Goal: Information Seeking & Learning: Learn about a topic

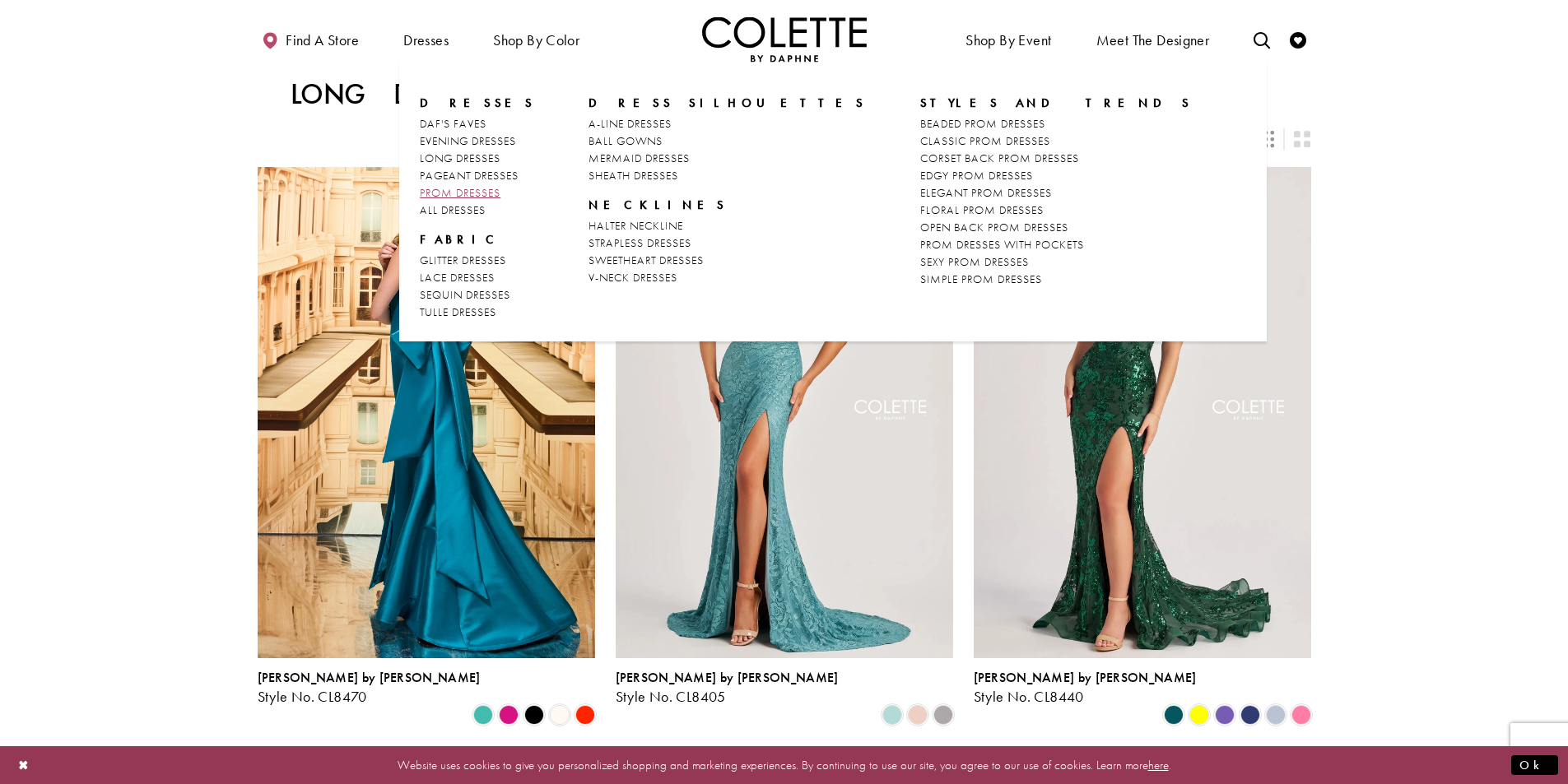
click at [493, 191] on span "PROM DRESSES" at bounding box center [460, 193] width 81 height 15
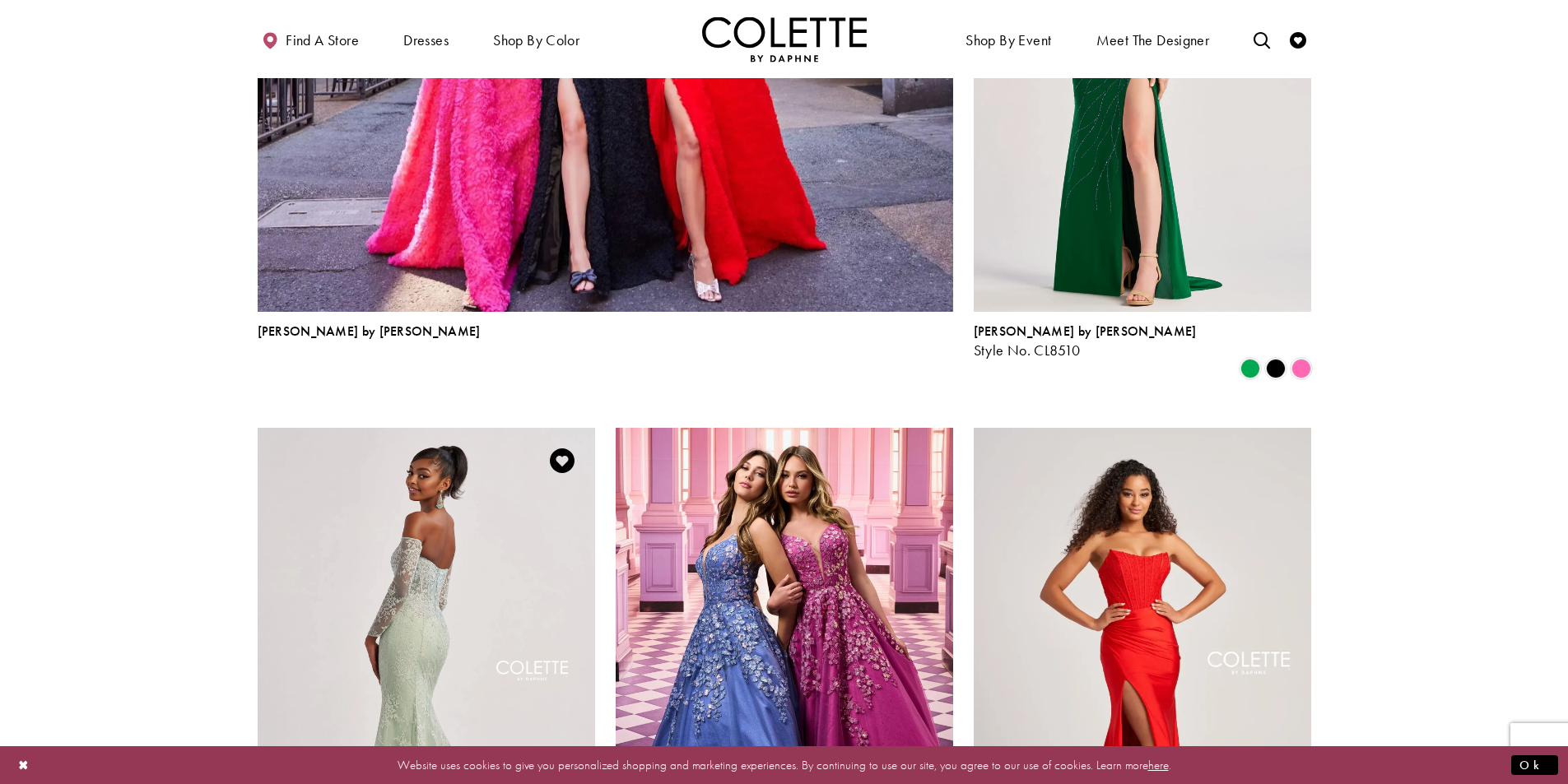
scroll to position [1811, 0]
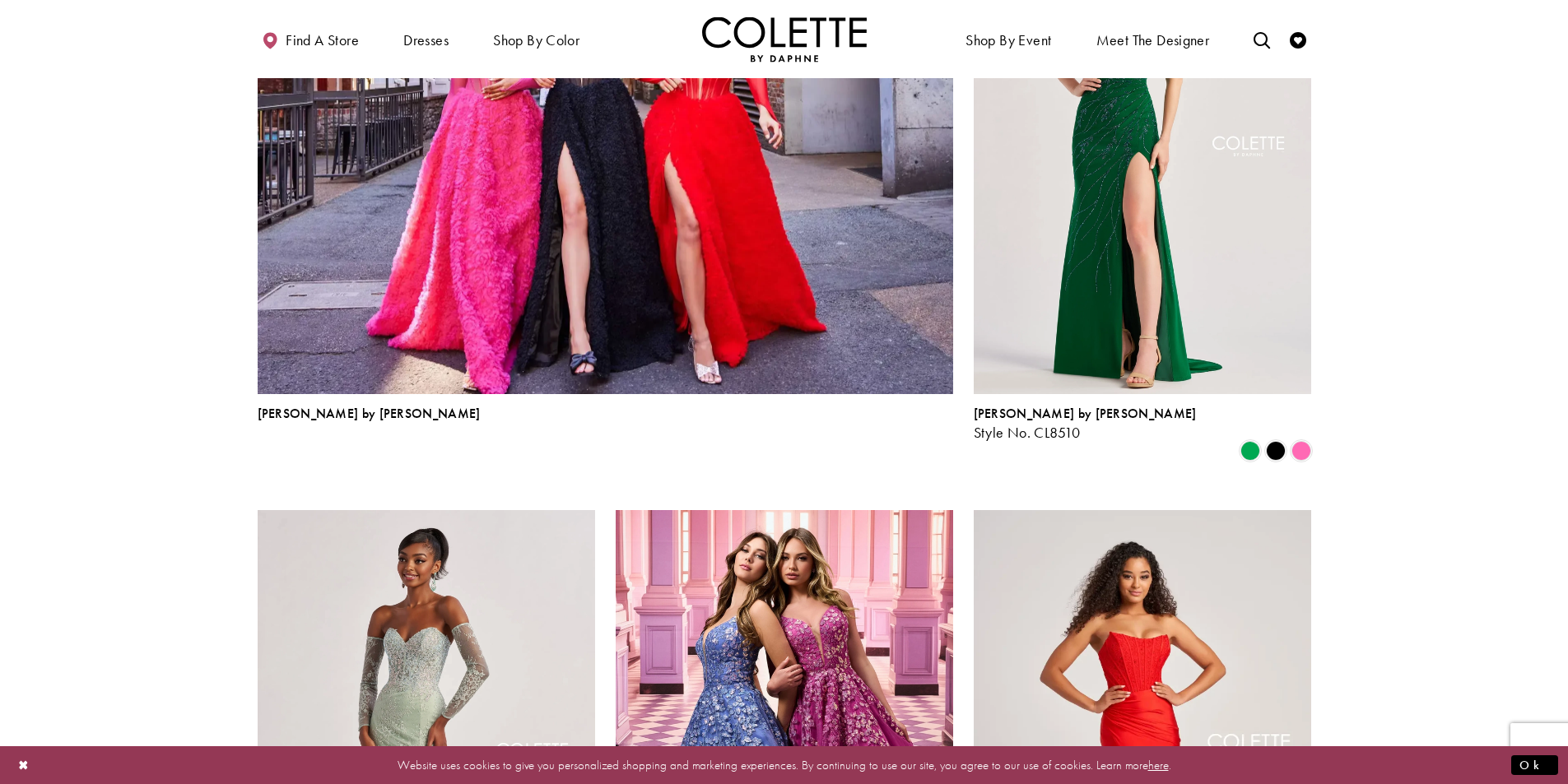
click at [1506, 245] on section at bounding box center [784, 468] width 1568 height 3629
click at [1548, 219] on section at bounding box center [784, 468] width 1568 height 3629
click at [834, 21] on img "Visit Home Page" at bounding box center [784, 39] width 165 height 45
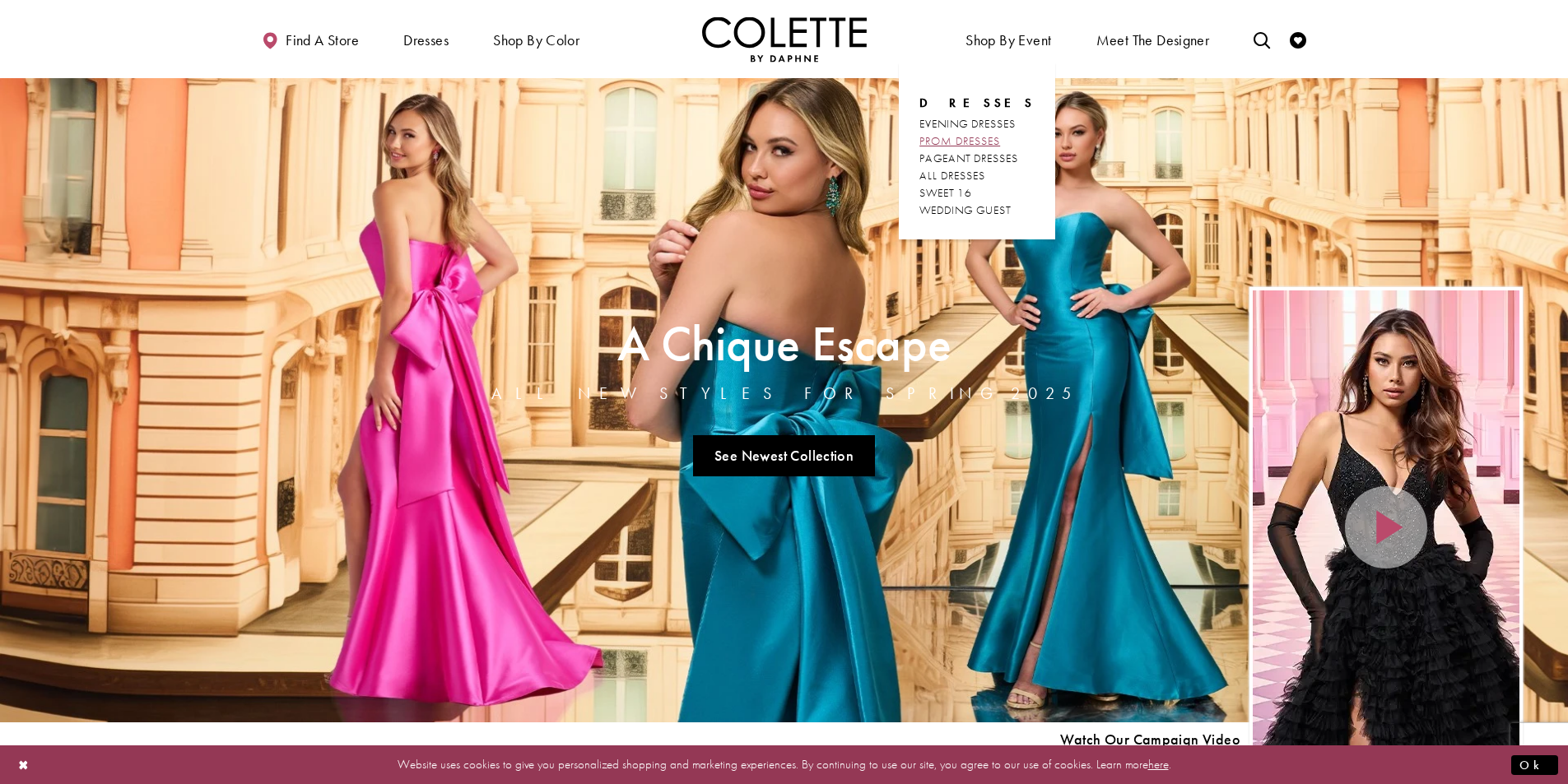
click at [986, 143] on span "PROM DRESSES" at bounding box center [960, 141] width 81 height 15
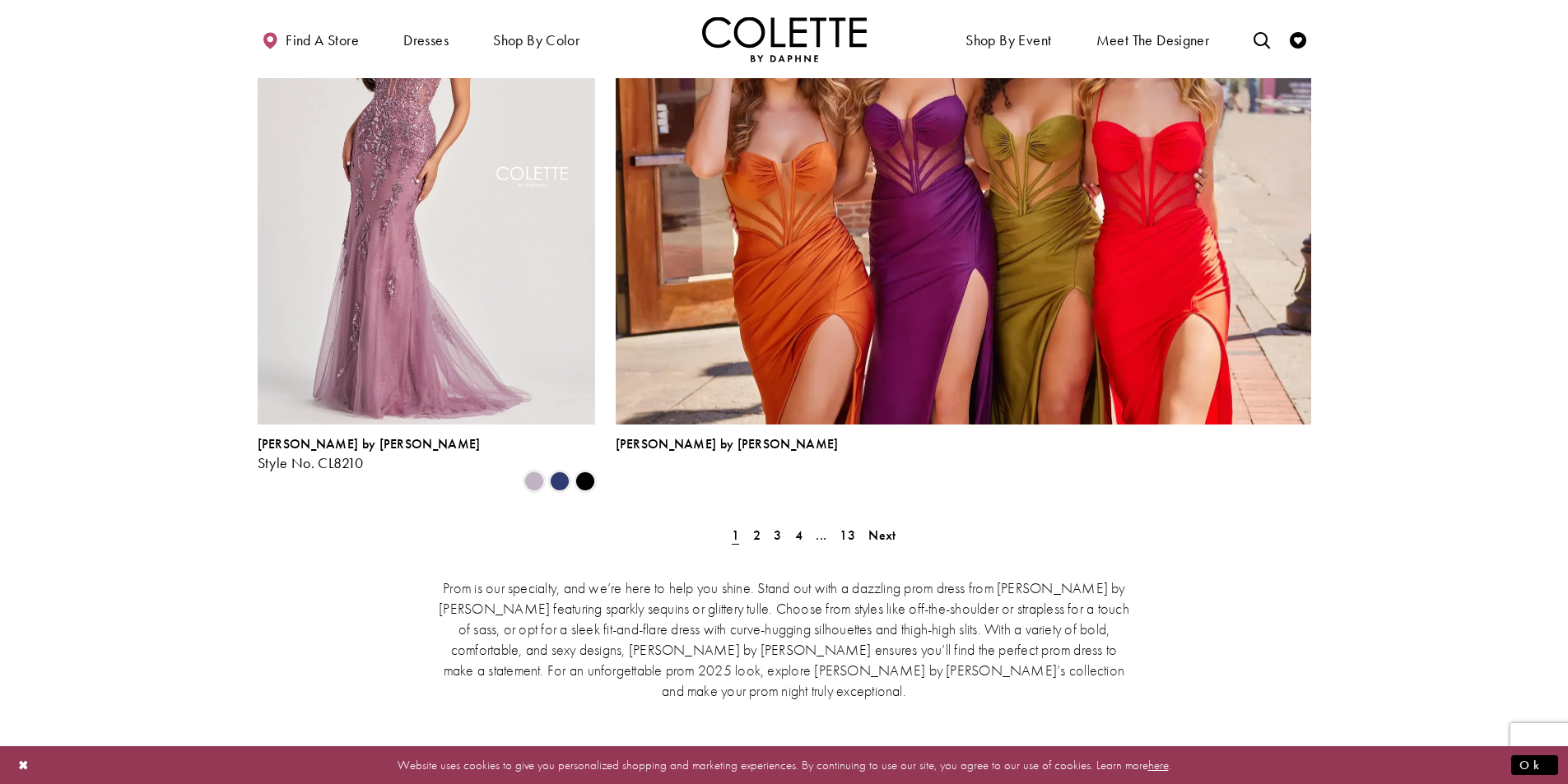
scroll to position [3403, 0]
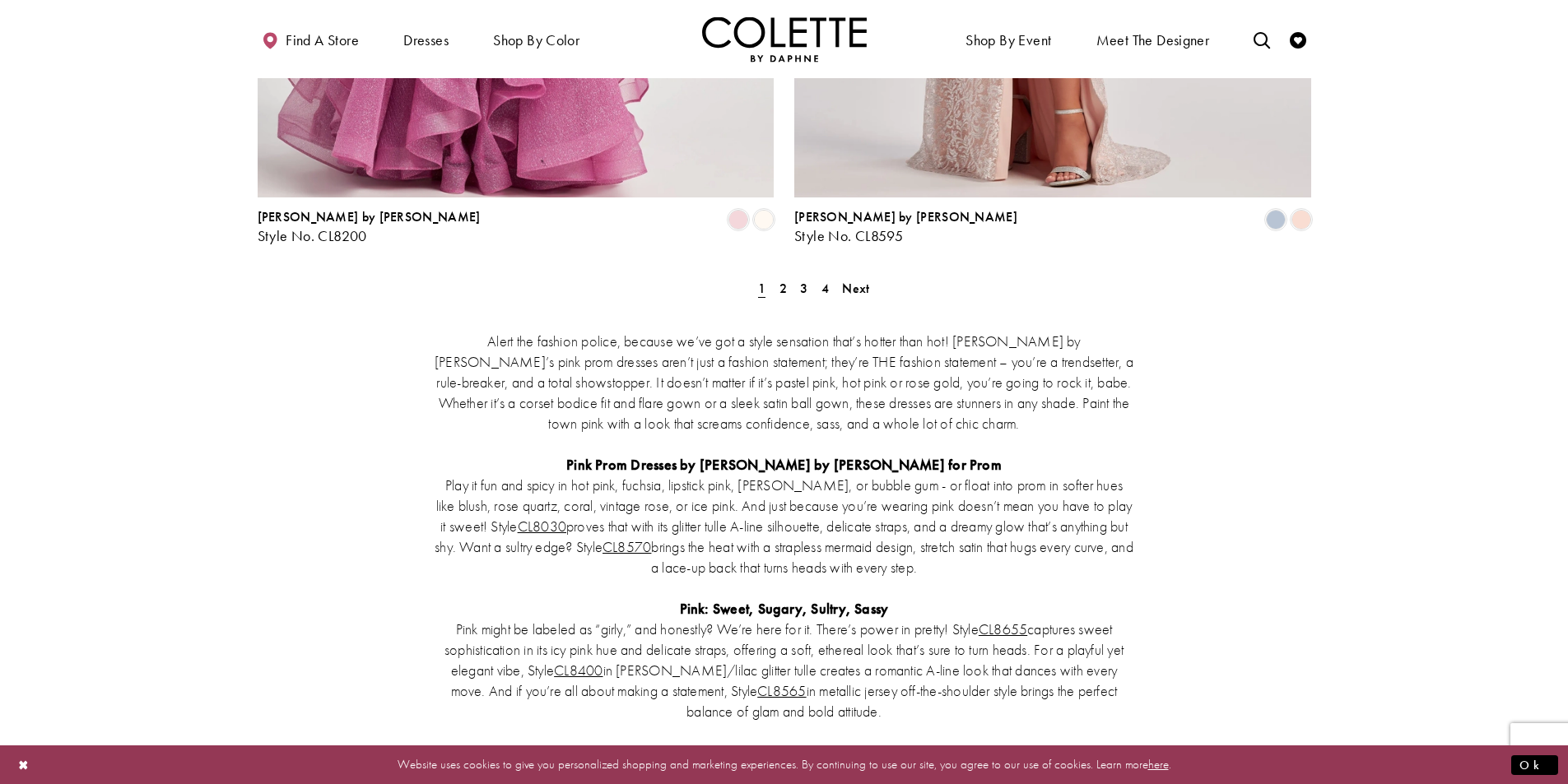
scroll to position [3211, 0]
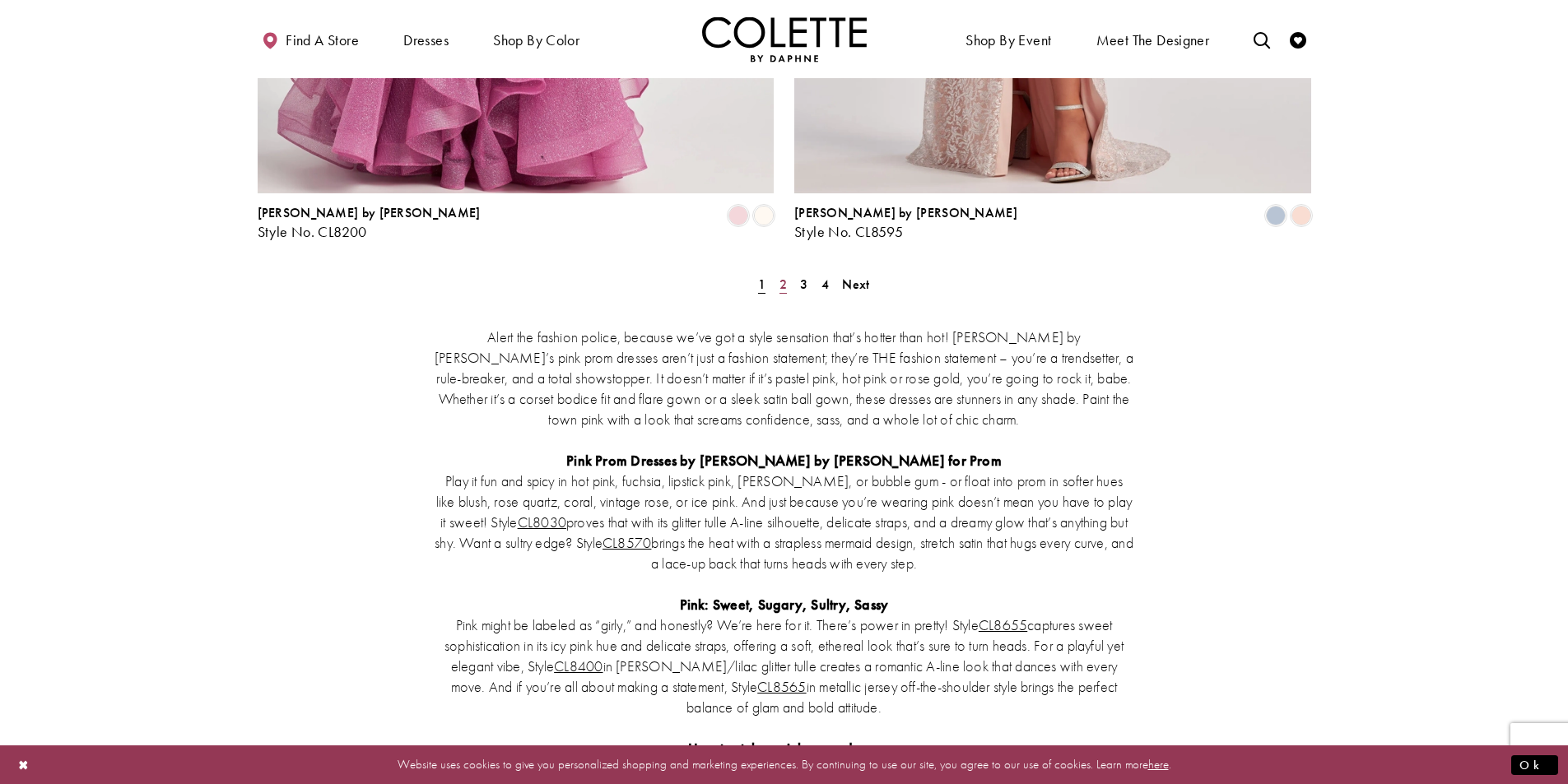
click at [783, 275] on span "2" at bounding box center [783, 283] width 7 height 17
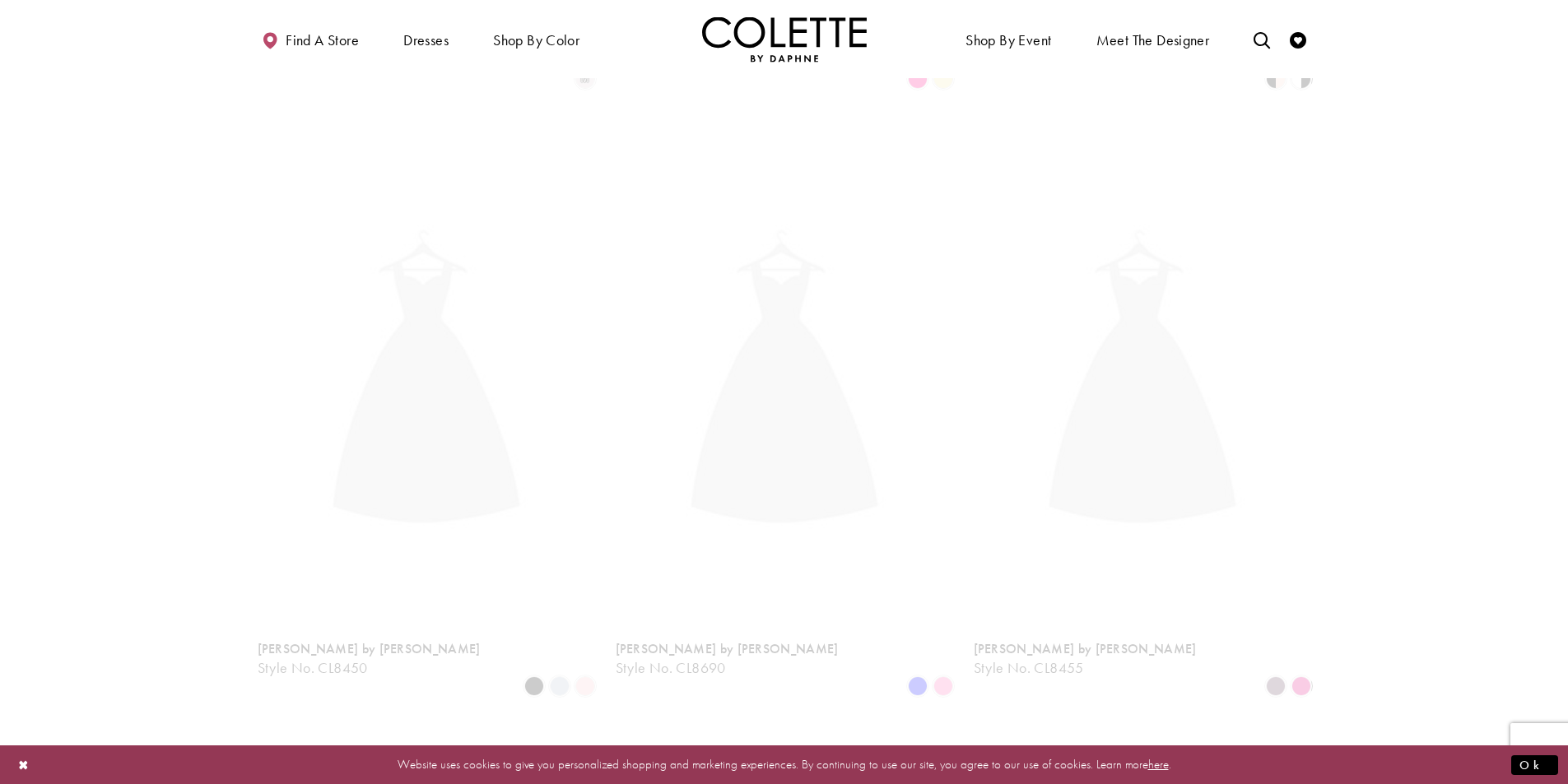
scroll to position [89, 0]
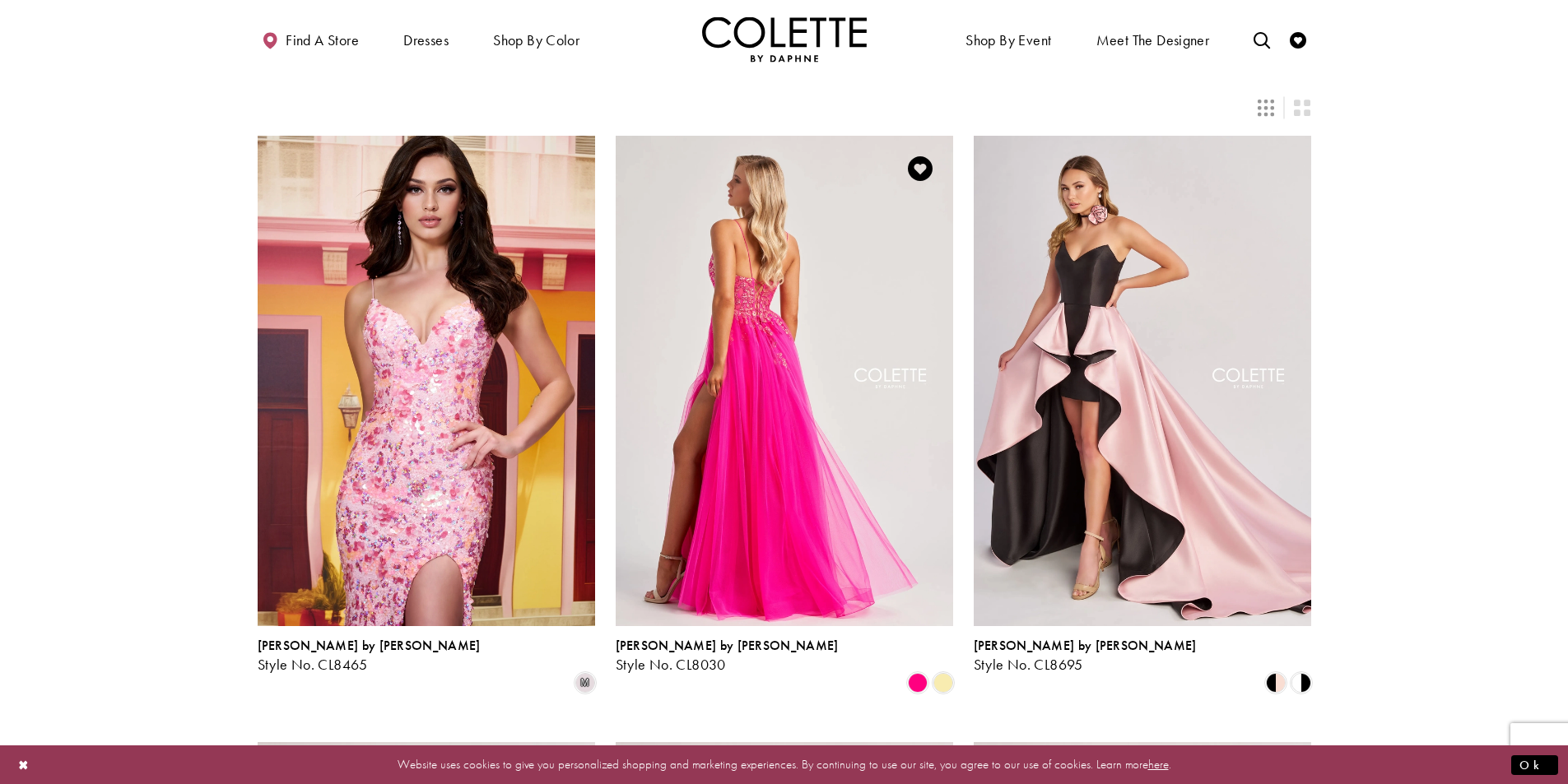
click at [677, 325] on img "Visit Colette by Daphne Style No. CL8030 Page" at bounding box center [784, 381] width 337 height 491
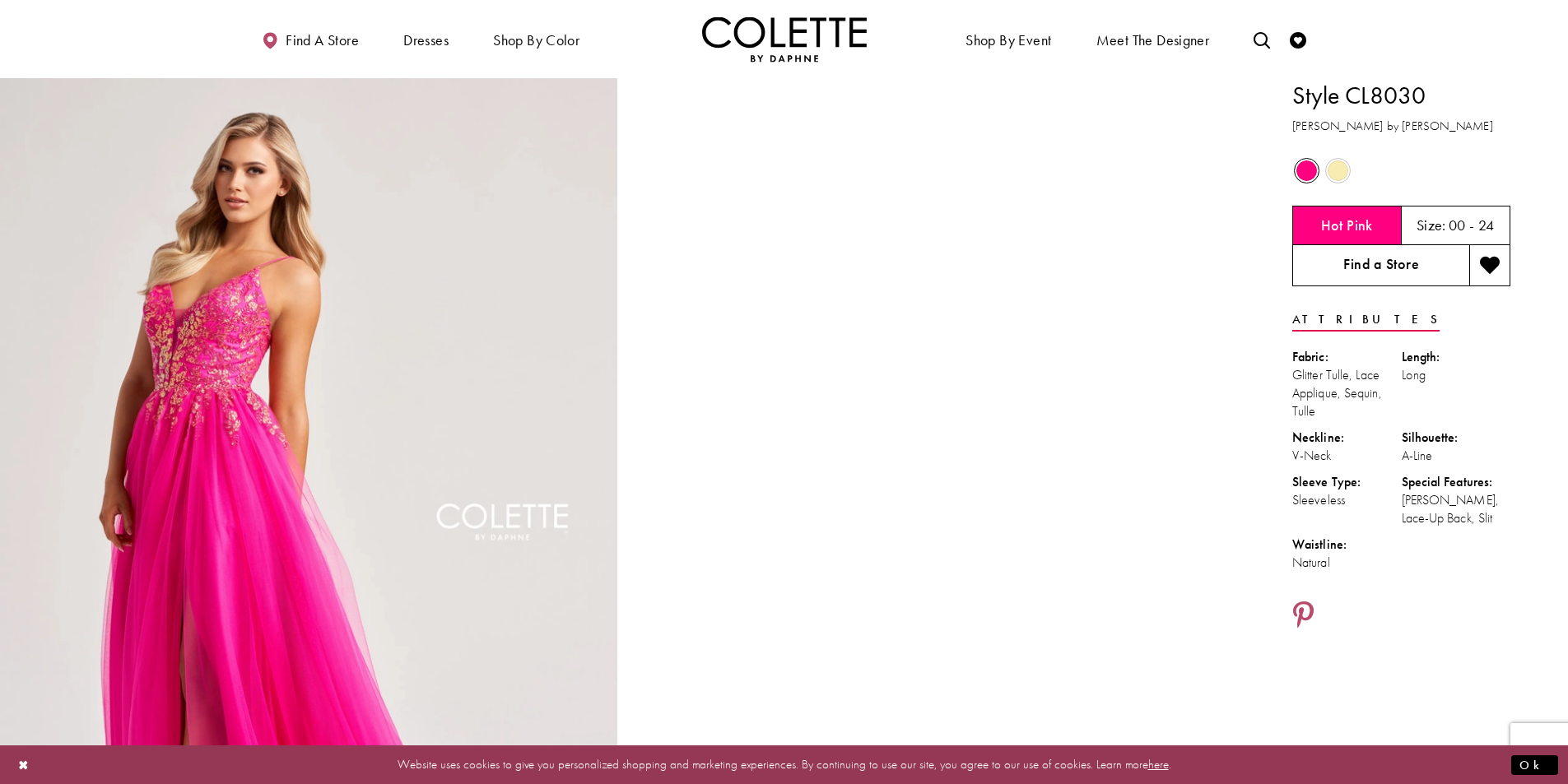
click at [1422, 260] on link "Find a Store" at bounding box center [1380, 265] width 177 height 41
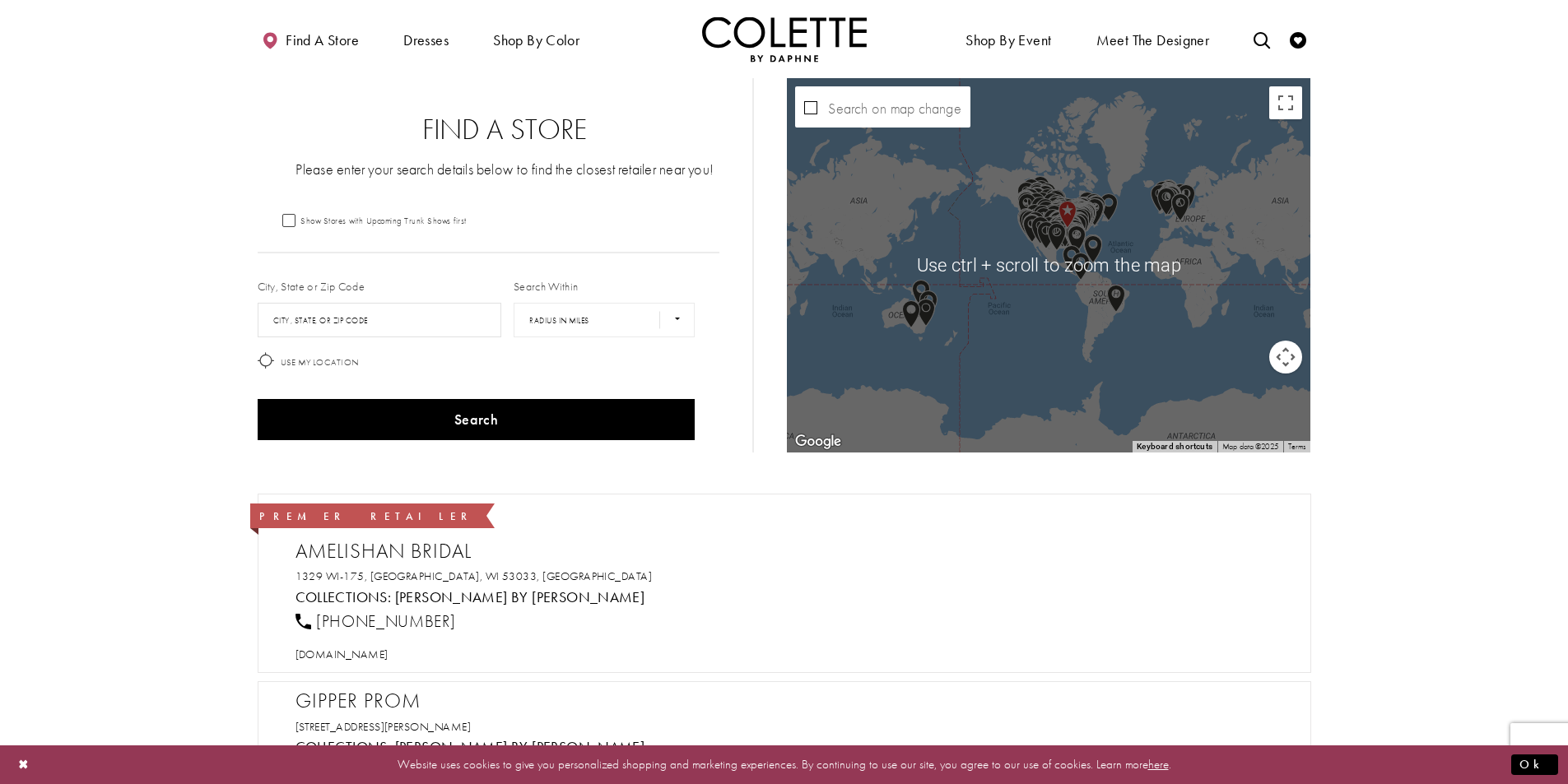
click at [1285, 346] on button "Map camera controls" at bounding box center [1286, 357] width 33 height 33
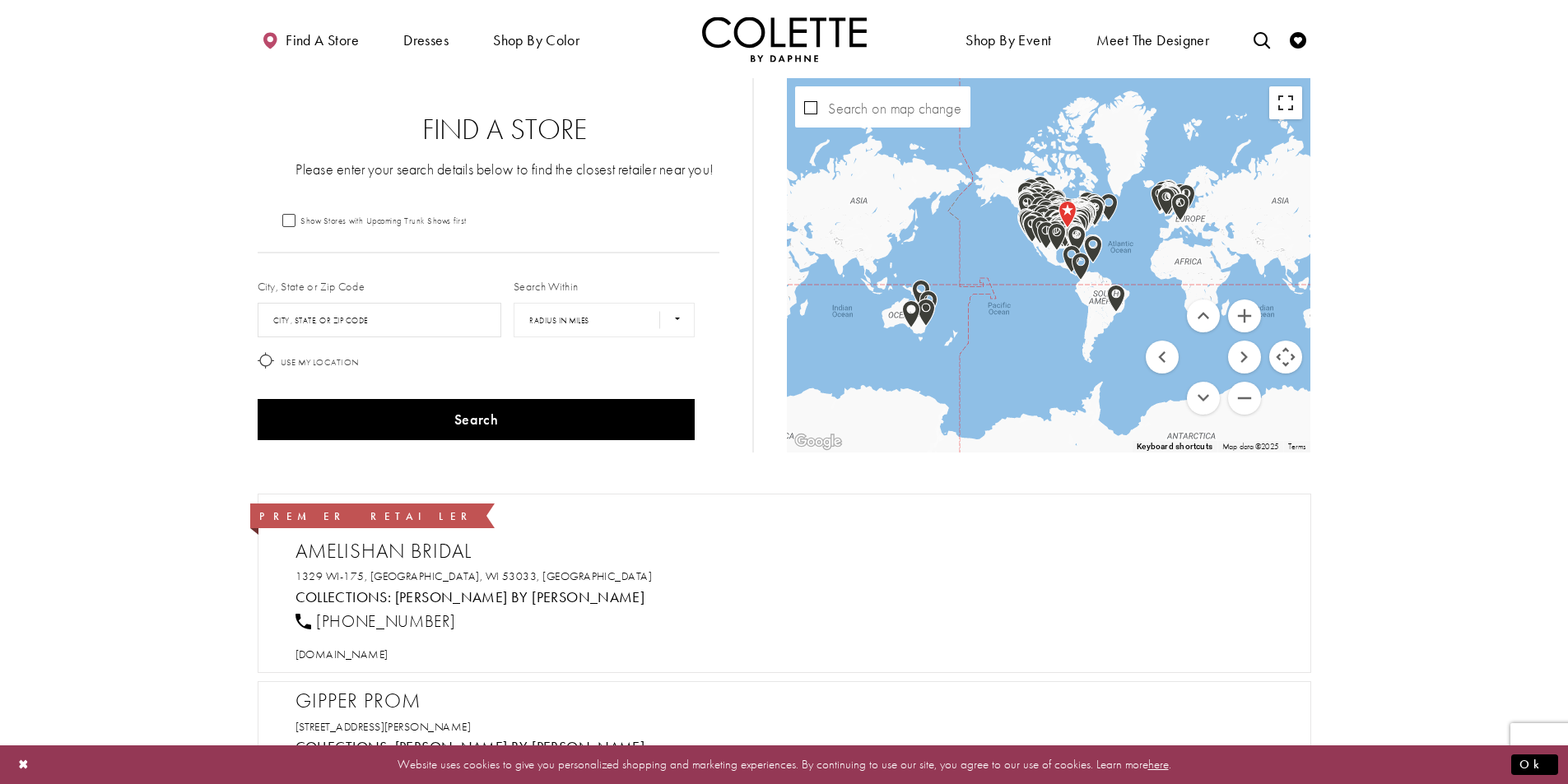
click at [1289, 107] on button "Toggle fullscreen view" at bounding box center [1286, 103] width 33 height 33
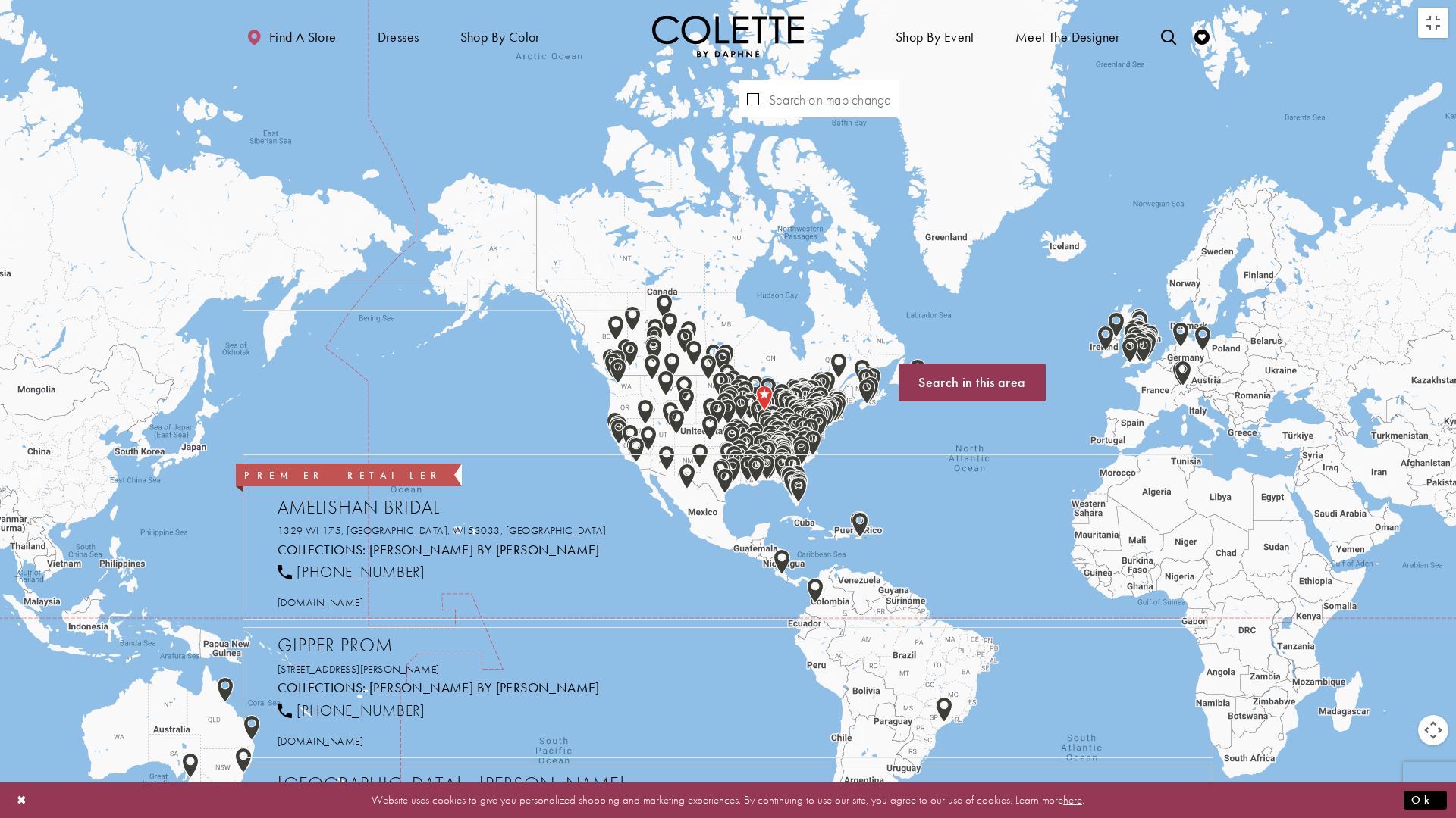
drag, startPoint x: 716, startPoint y: 588, endPoint x: 367, endPoint y: 245, distance: 489.3
click at [367, 245] on div "Map with store locations" at bounding box center [728, 409] width 1456 height 818
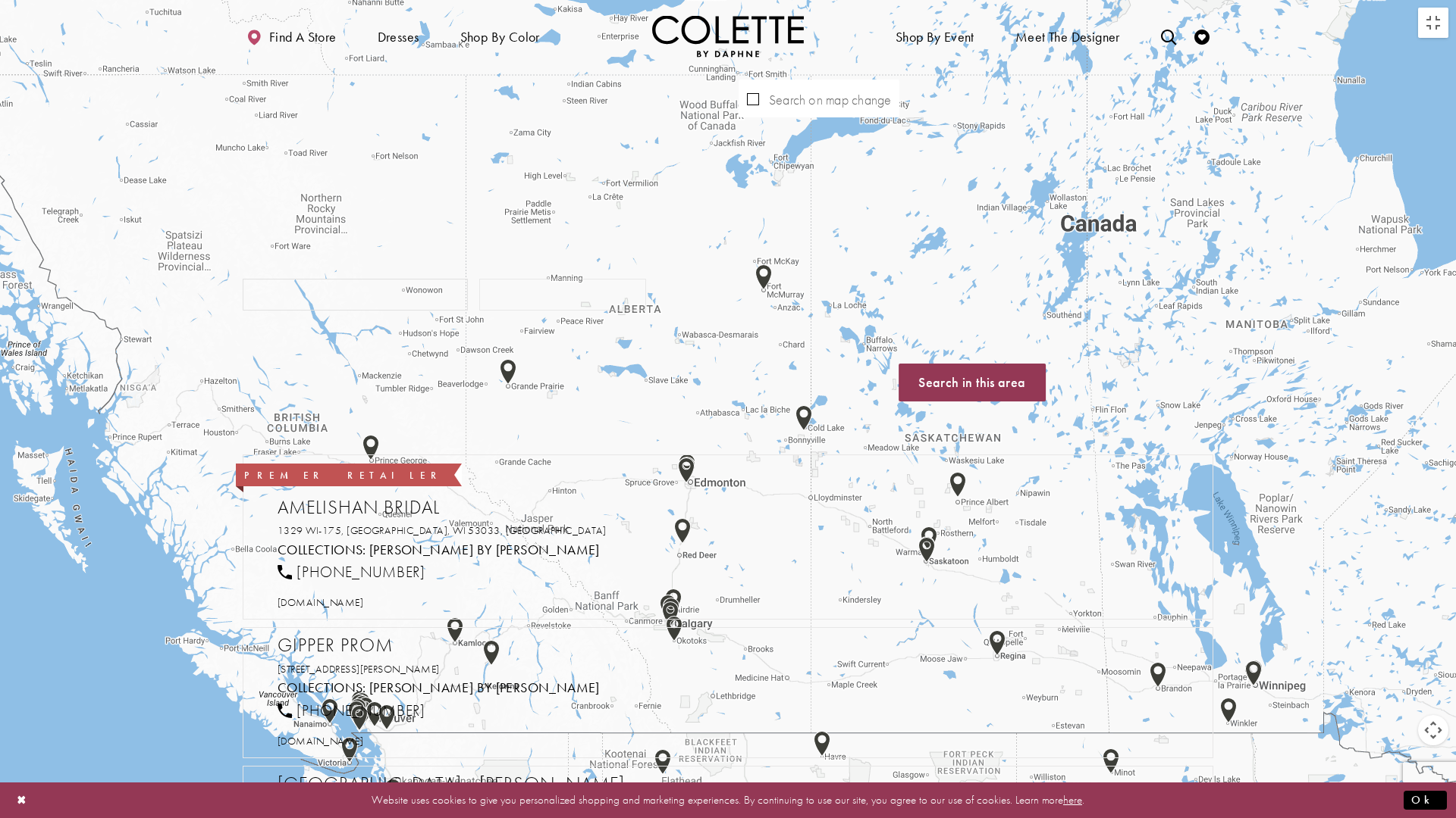
drag, startPoint x: 885, startPoint y: 308, endPoint x: 217, endPoint y: 455, distance: 684.0
click at [217, 455] on div "Map with store locations" at bounding box center [728, 409] width 1456 height 818
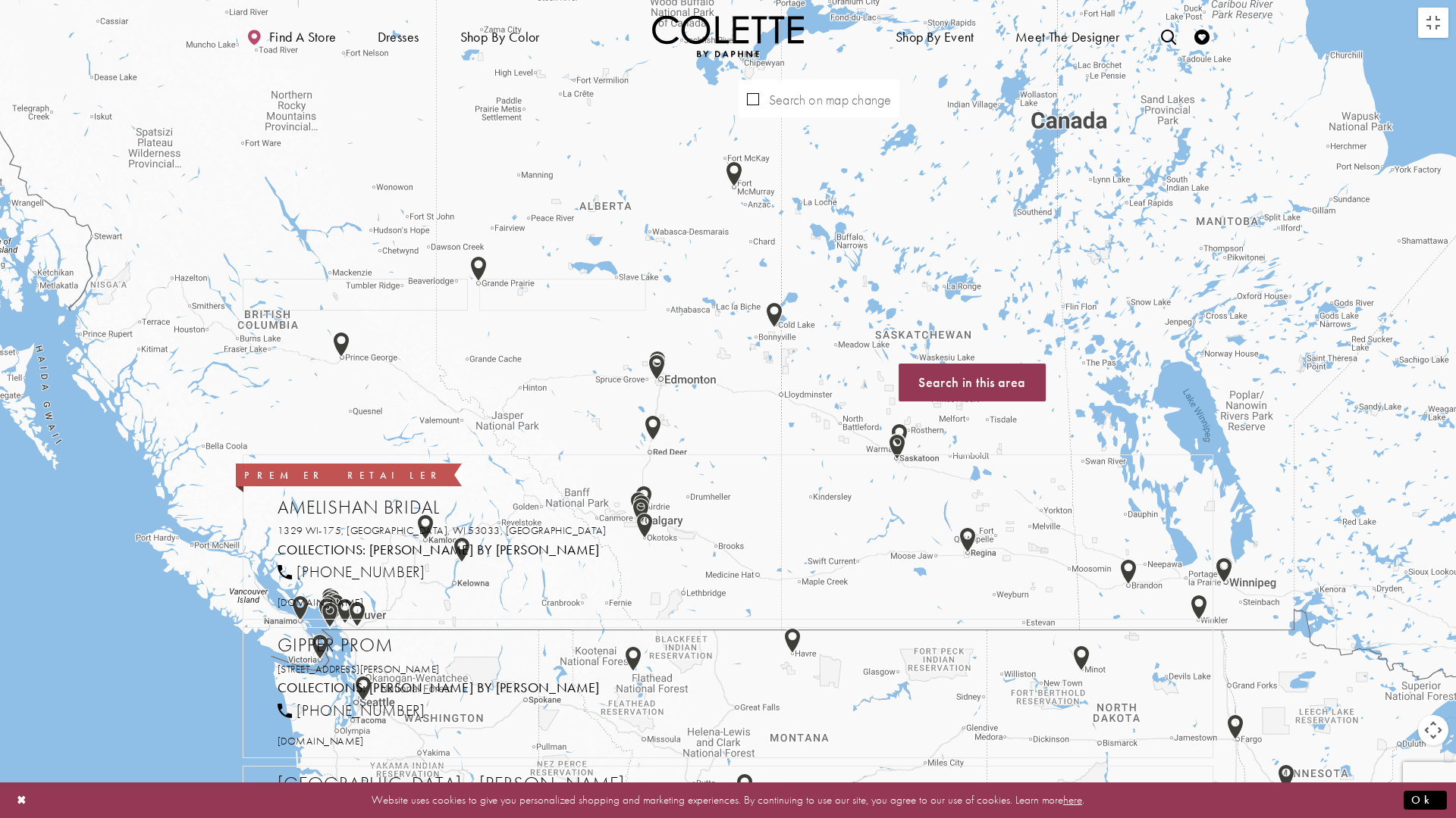
drag, startPoint x: 808, startPoint y: 532, endPoint x: 781, endPoint y: 428, distance: 107.4
click at [781, 428] on div "Map with store locations" at bounding box center [728, 409] width 1456 height 818
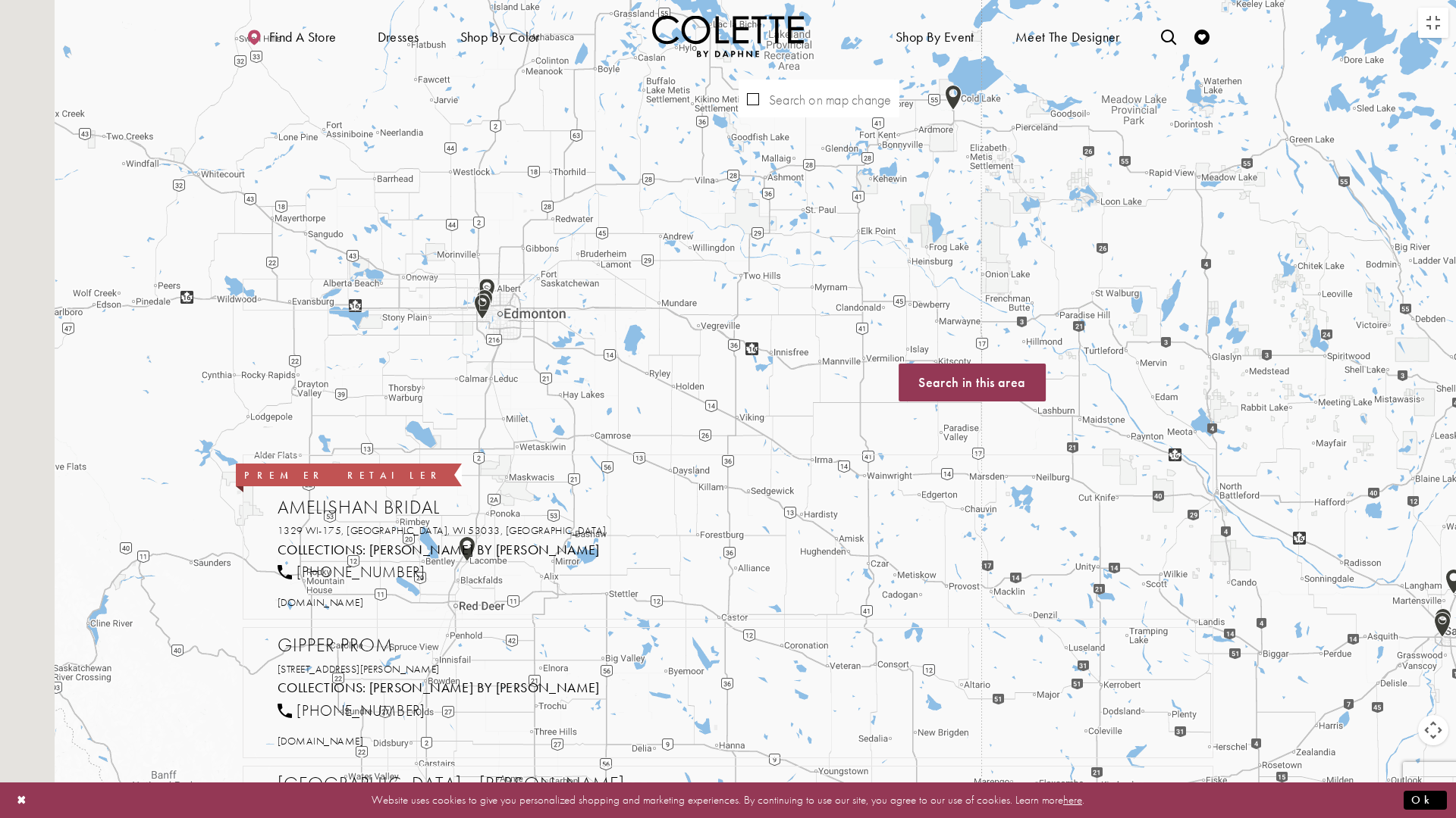
drag, startPoint x: 569, startPoint y: 345, endPoint x: 938, endPoint y: 472, distance: 390.2
click at [937, 472] on div "Map with store locations" at bounding box center [728, 409] width 1456 height 818
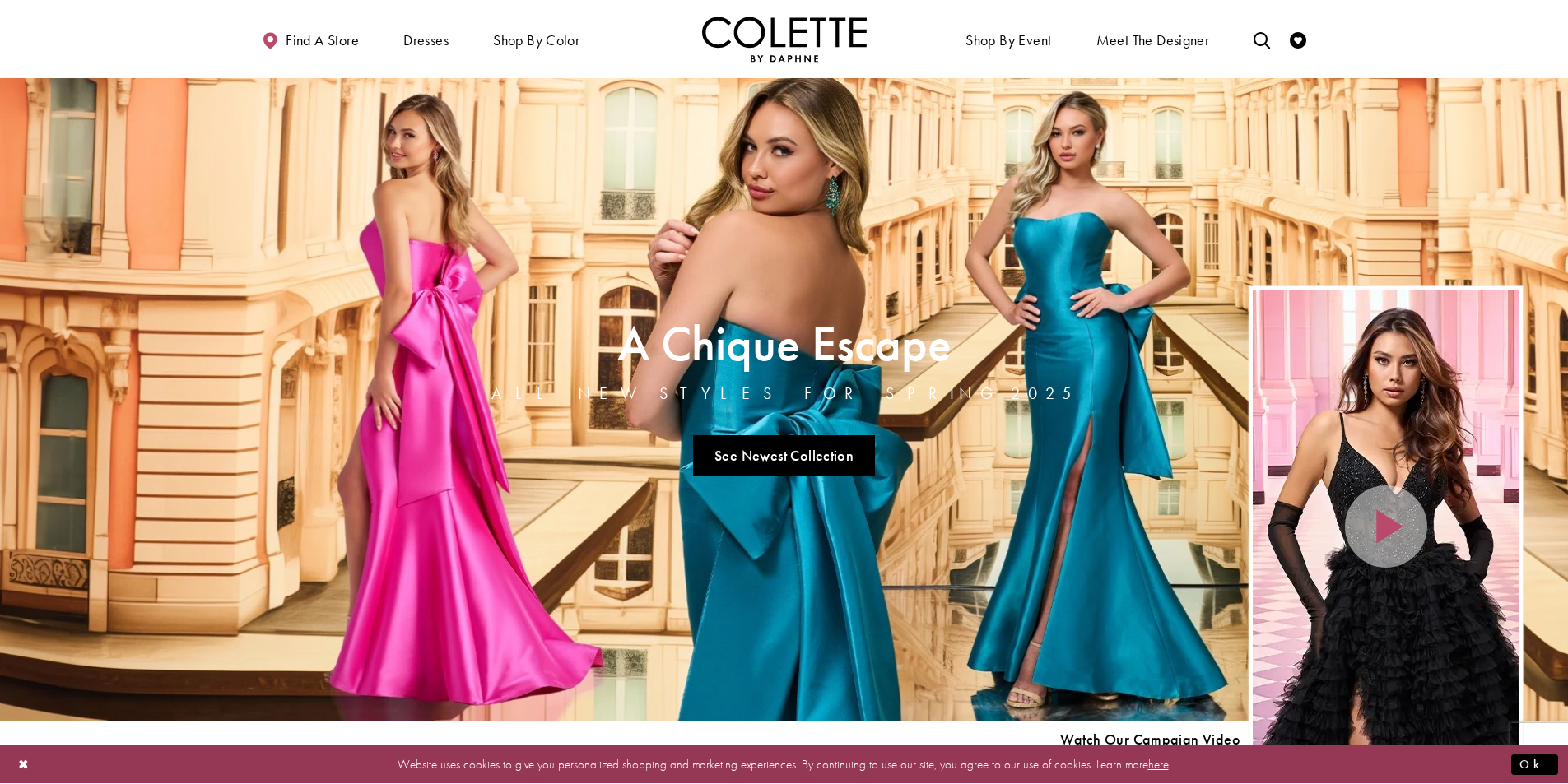
scroll to position [412, 0]
